Goal: Information Seeking & Learning: Learn about a topic

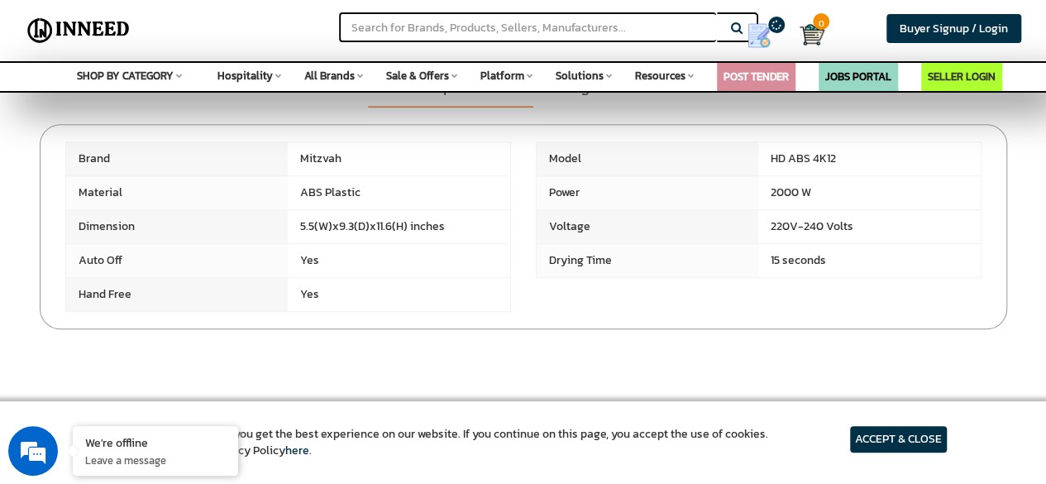
drag, startPoint x: 295, startPoint y: 194, endPoint x: 389, endPoint y: 189, distance: 93.7
click at [389, 189] on span "ABS Plastic" at bounding box center [399, 192] width 223 height 33
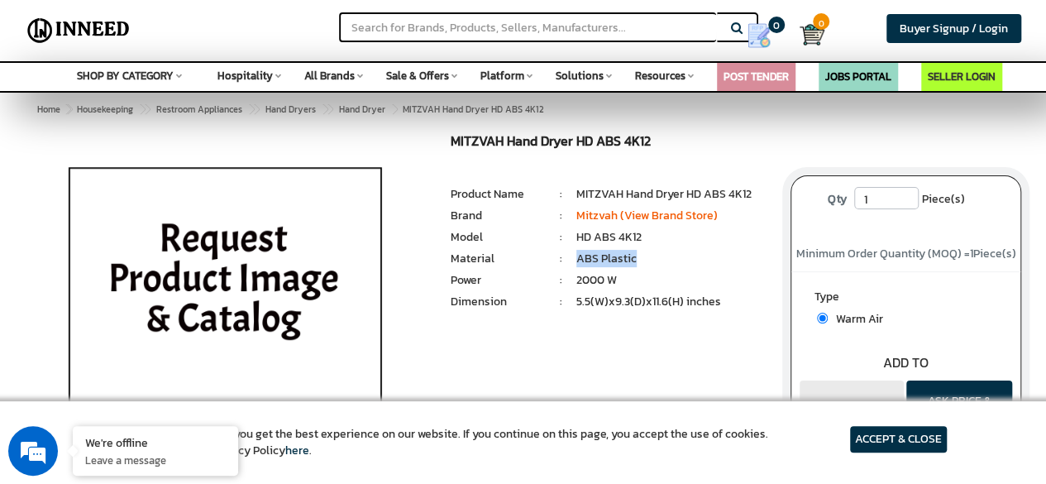
drag, startPoint x: 577, startPoint y: 263, endPoint x: 639, endPoint y: 255, distance: 62.6
click at [639, 255] on li "ABS Plastic" at bounding box center [671, 259] width 189 height 17
click at [610, 262] on li "ABS Plastic" at bounding box center [671, 259] width 189 height 17
drag, startPoint x: 639, startPoint y: 258, endPoint x: 579, endPoint y: 265, distance: 59.9
click at [579, 265] on li "ABS Plastic" at bounding box center [671, 259] width 189 height 17
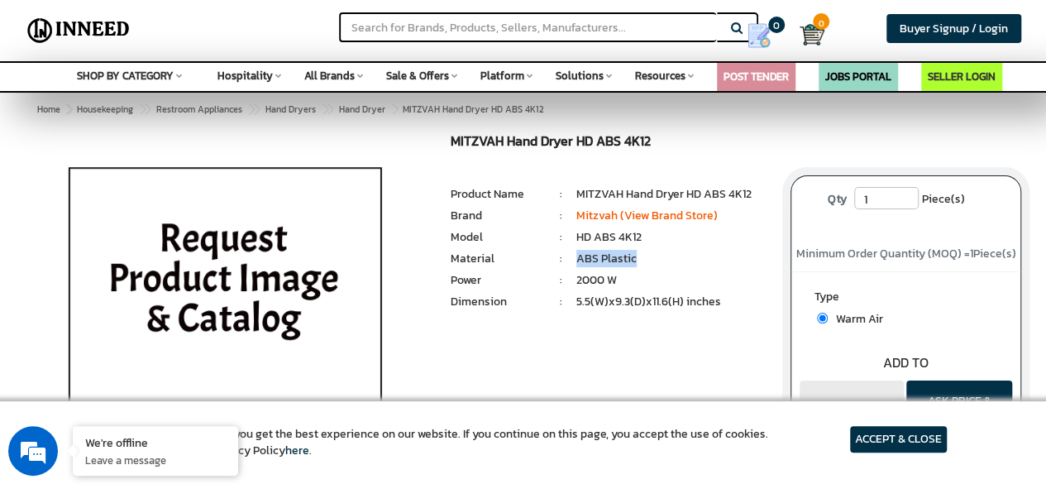
click at [615, 256] on li "ABS Plastic" at bounding box center [671, 259] width 189 height 17
drag, startPoint x: 629, startPoint y: 254, endPoint x: 578, endPoint y: 256, distance: 50.5
click at [578, 256] on li "ABS Plastic" at bounding box center [671, 259] width 189 height 17
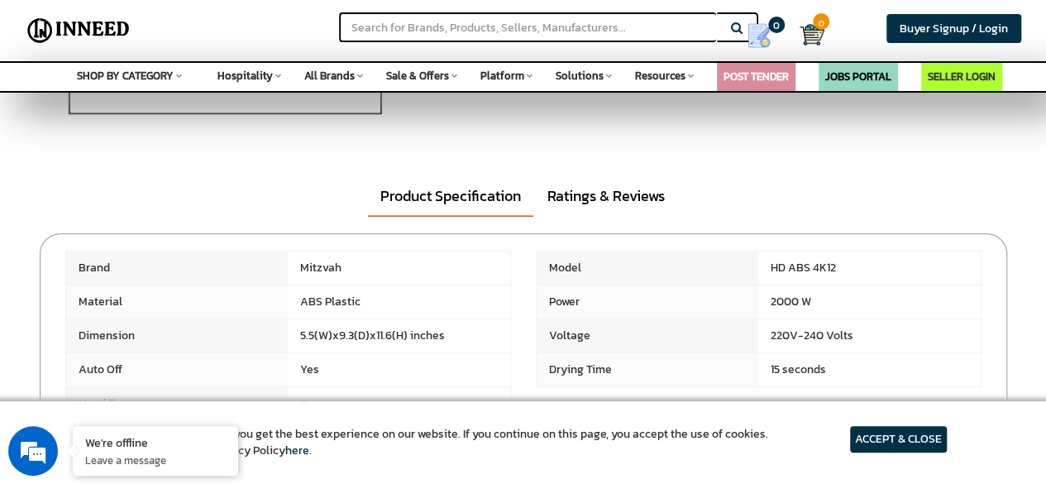
scroll to position [470, 0]
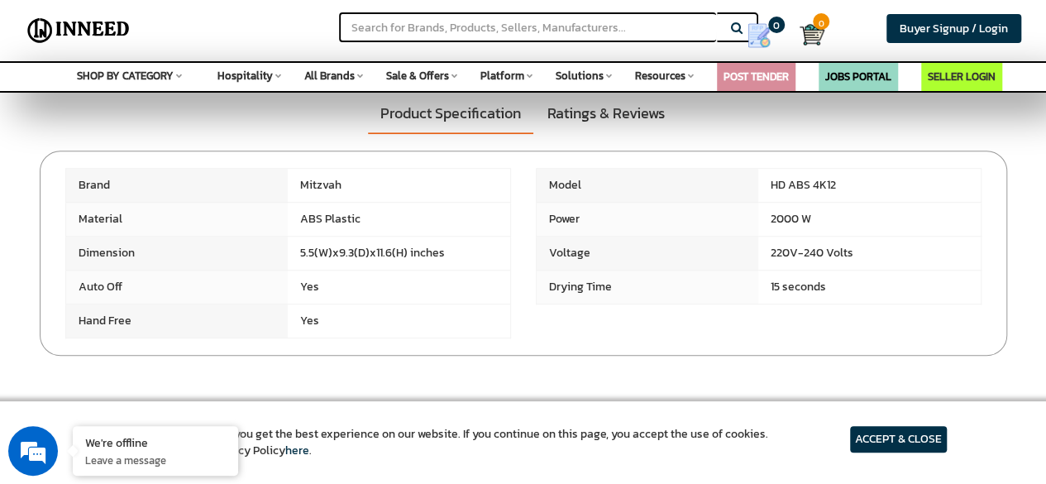
drag, startPoint x: 763, startPoint y: 254, endPoint x: 893, endPoint y: 241, distance: 131.4
click at [893, 241] on span "220V-240 Volts" at bounding box center [870, 253] width 223 height 33
drag, startPoint x: 807, startPoint y: 212, endPoint x: 852, endPoint y: 212, distance: 44.7
click at [852, 212] on span "2000 W" at bounding box center [870, 219] width 223 height 33
click at [315, 293] on span "Yes" at bounding box center [399, 286] width 223 height 33
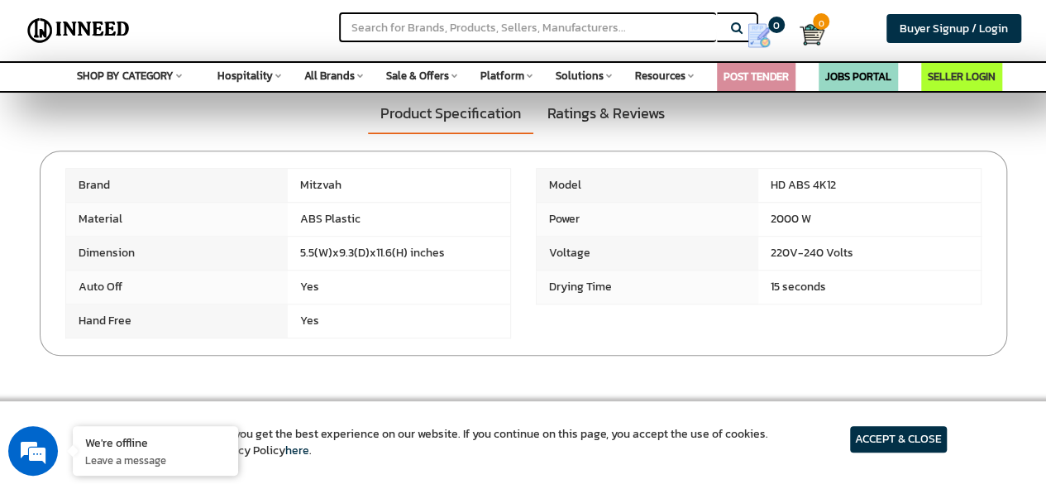
drag, startPoint x: 300, startPoint y: 252, endPoint x: 495, endPoint y: 261, distance: 194.6
click at [497, 261] on span "5.5(W)x9.3(D)x11.6(H) inches" at bounding box center [399, 253] width 223 height 33
